Goal: Browse casually

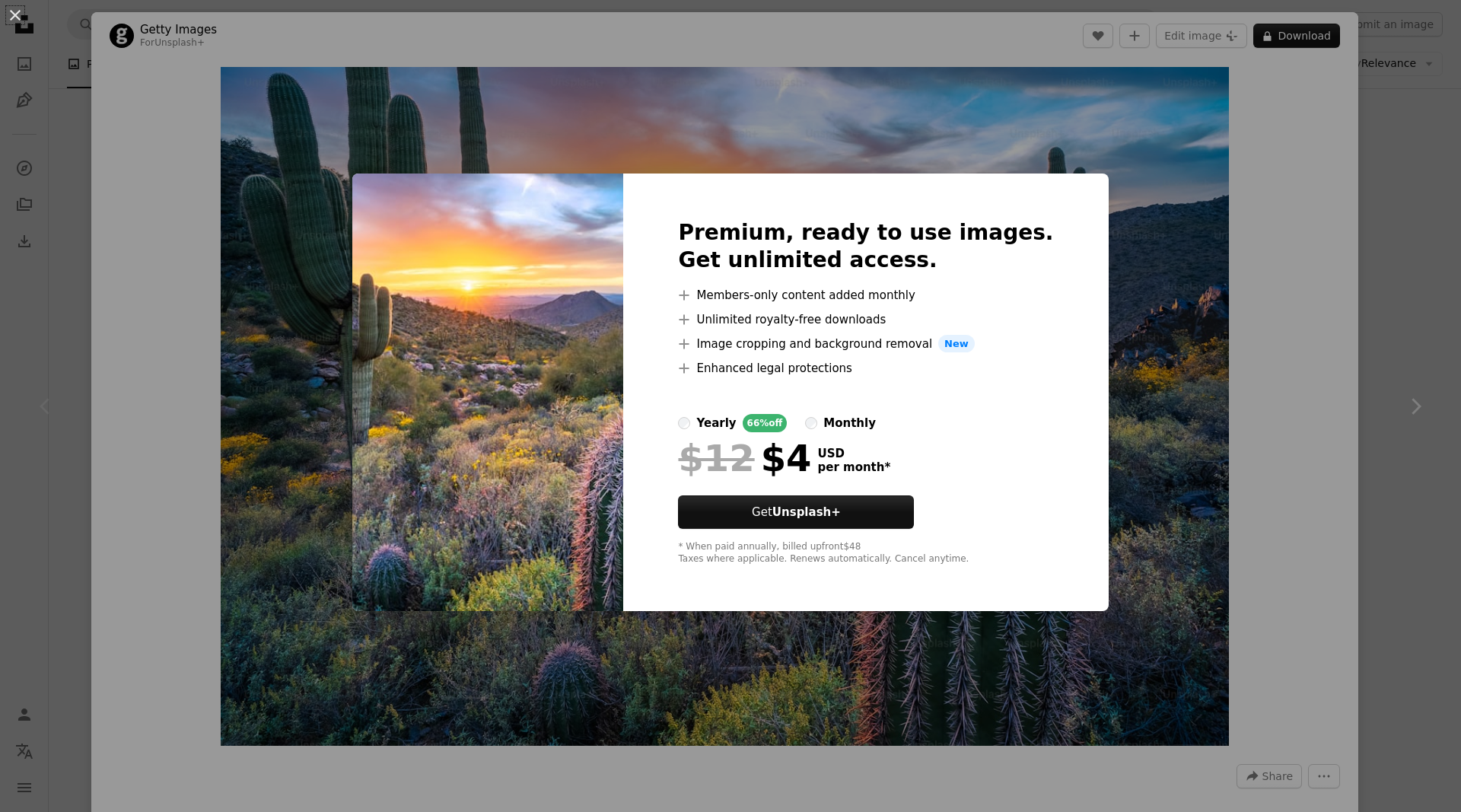
click at [1111, 133] on div "An X shape Premium, ready to use images. Get unlimited access. A plus sign Memb…" at bounding box center [730, 406] width 1461 height 812
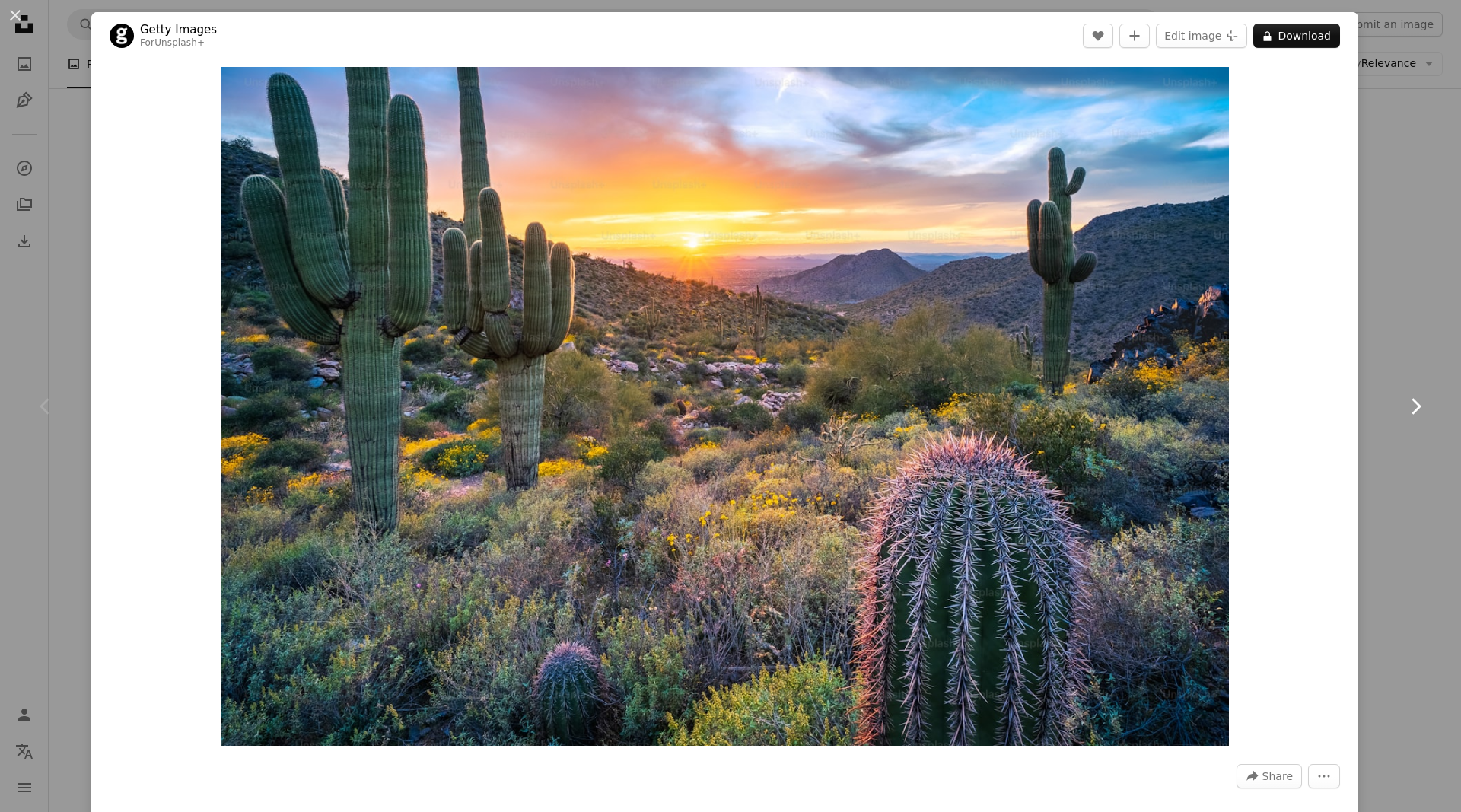
click at [1422, 375] on link "Chevron right" at bounding box center [1416, 406] width 92 height 147
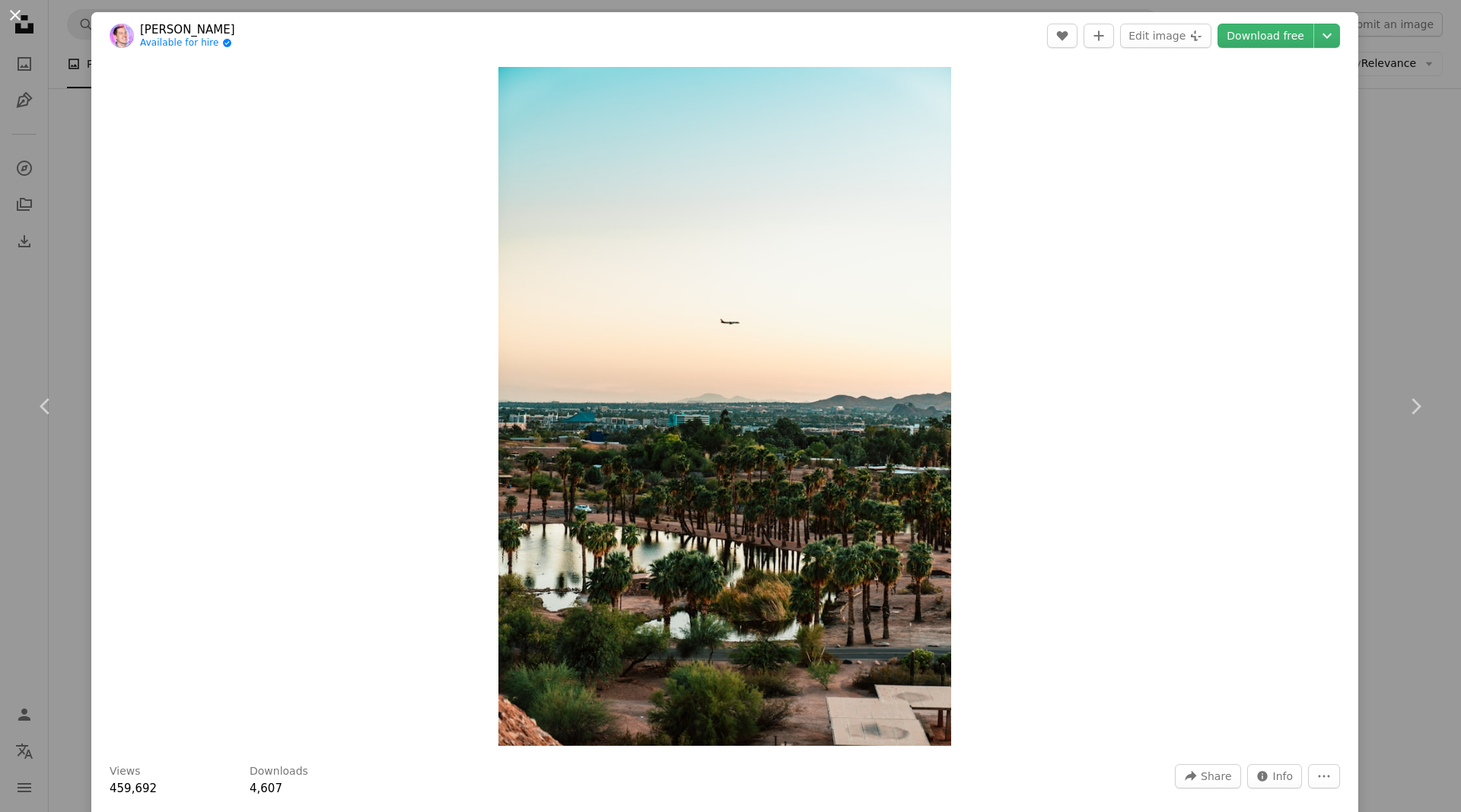
click at [18, 25] on button "An X shape" at bounding box center [14, 14] width 18 height 18
